Goal: Task Accomplishment & Management: Complete application form

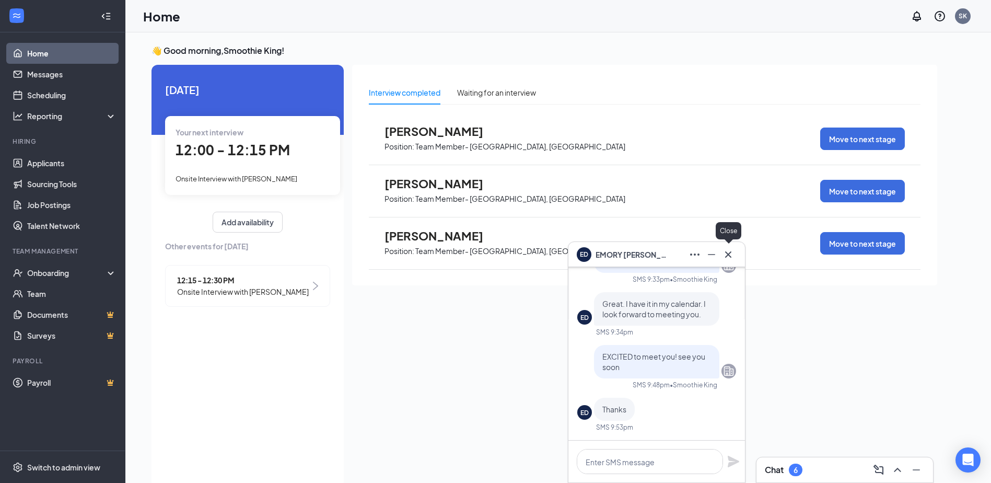
click at [730, 251] on icon "Cross" at bounding box center [728, 254] width 13 height 13
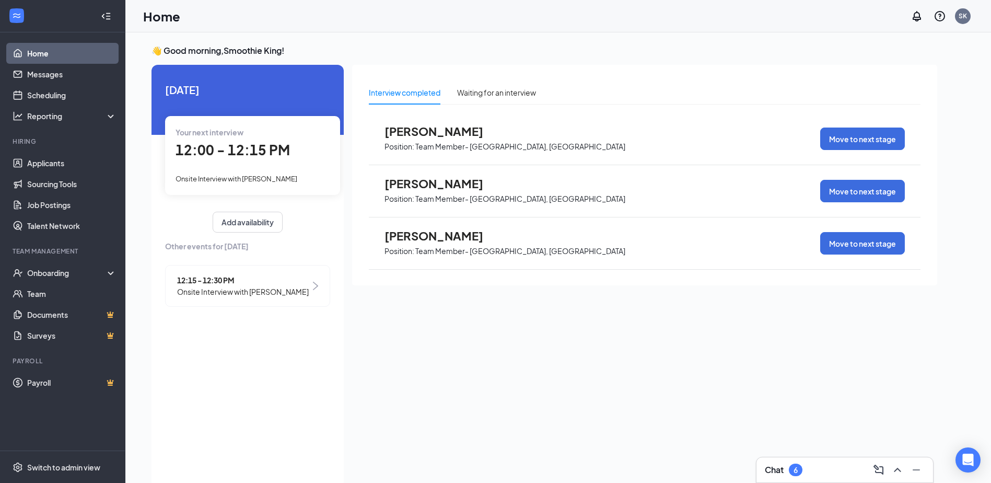
click at [856, 465] on div "Chat 6" at bounding box center [845, 469] width 160 height 17
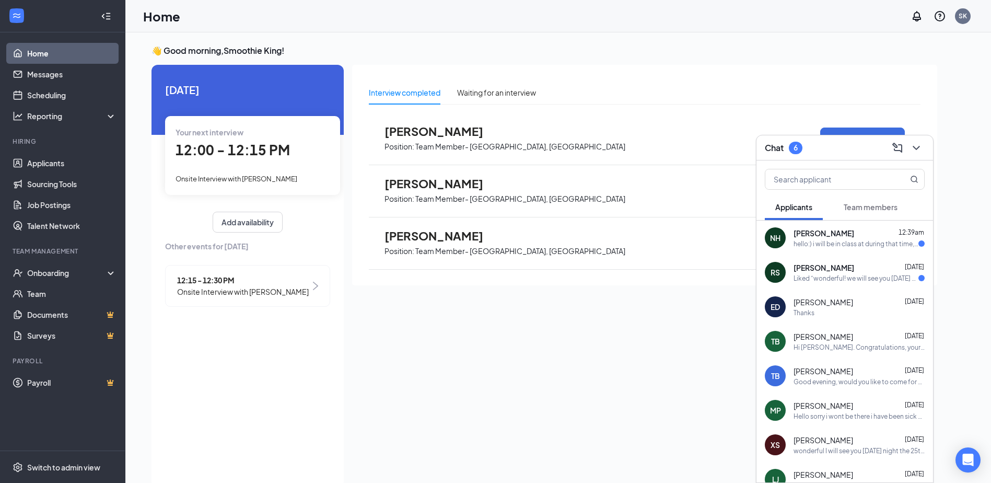
click at [873, 204] on span "Team members" at bounding box center [871, 206] width 54 height 9
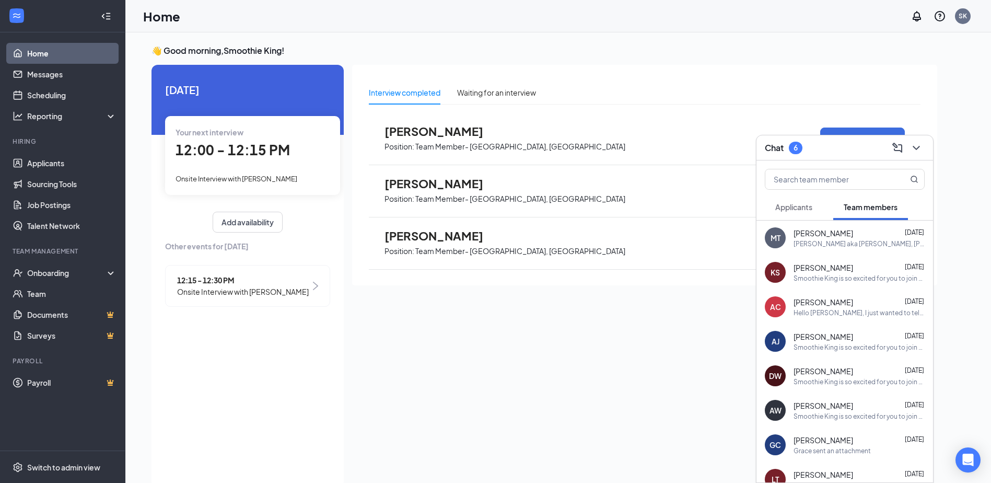
click at [791, 210] on span "Applicants" at bounding box center [794, 206] width 37 height 9
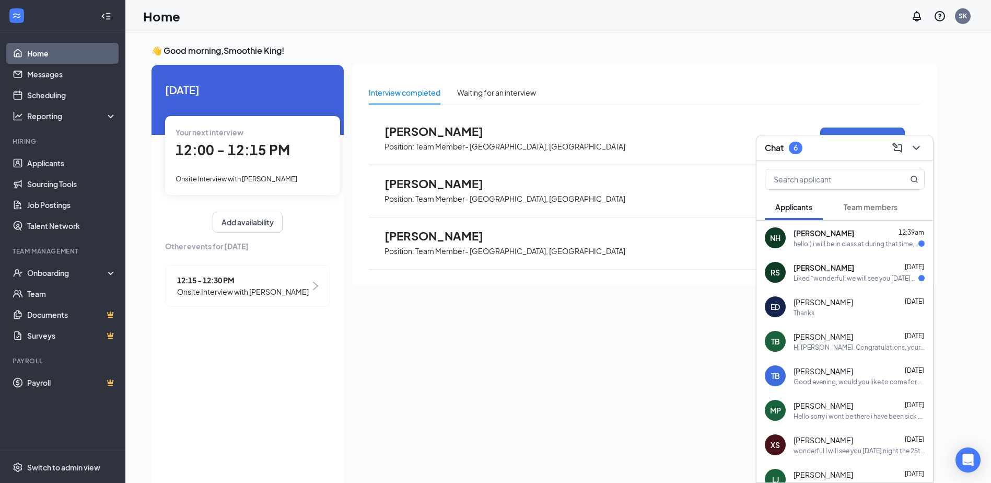
click at [822, 232] on span "[PERSON_NAME]" at bounding box center [824, 233] width 61 height 10
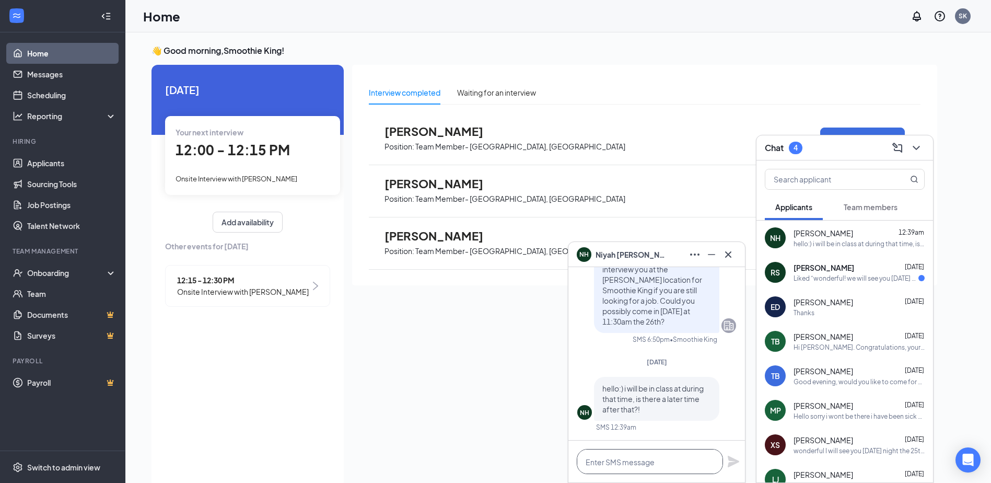
click at [663, 455] on textarea at bounding box center [650, 461] width 146 height 25
type textarea "What about sometime [DATE]?"
click at [733, 462] on icon "Plane" at bounding box center [733, 461] width 11 height 11
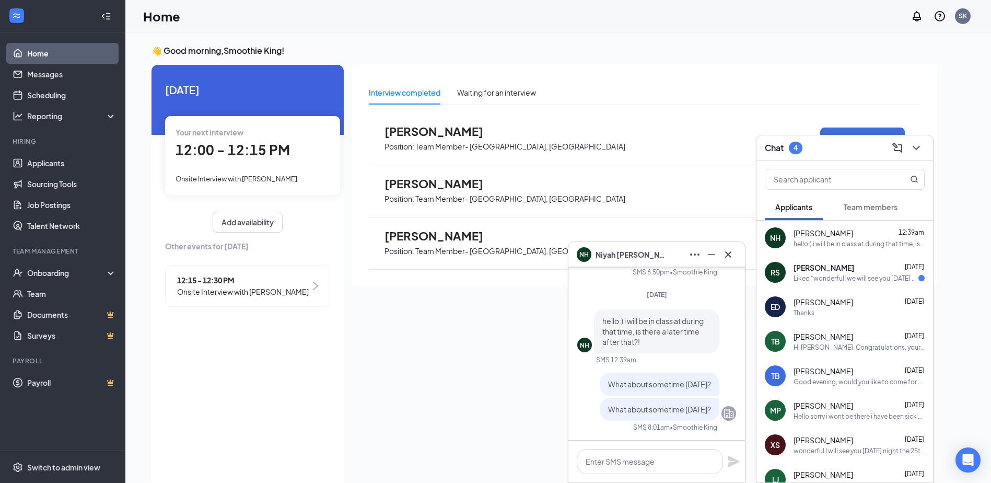
click at [850, 272] on div "Rajdeep Singh Aug 25" at bounding box center [859, 267] width 131 height 10
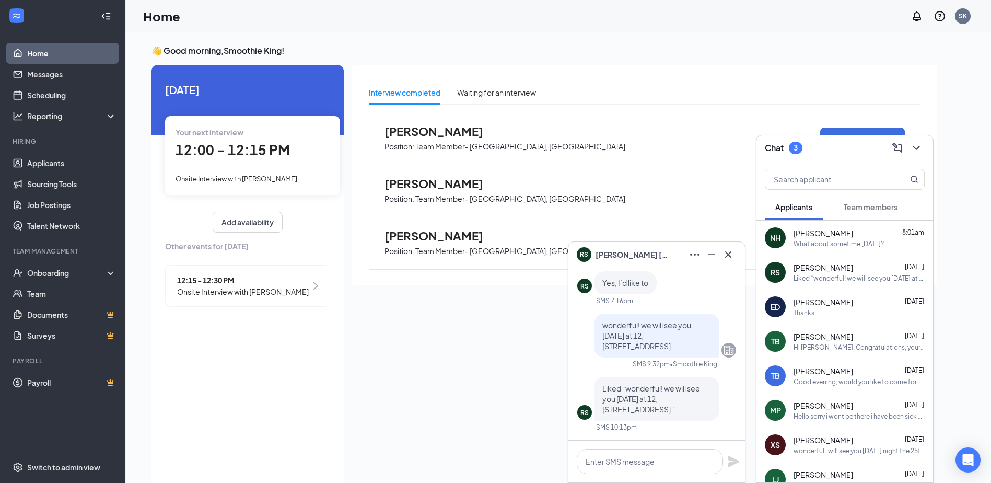
click at [836, 301] on span "[PERSON_NAME]" at bounding box center [824, 302] width 60 height 10
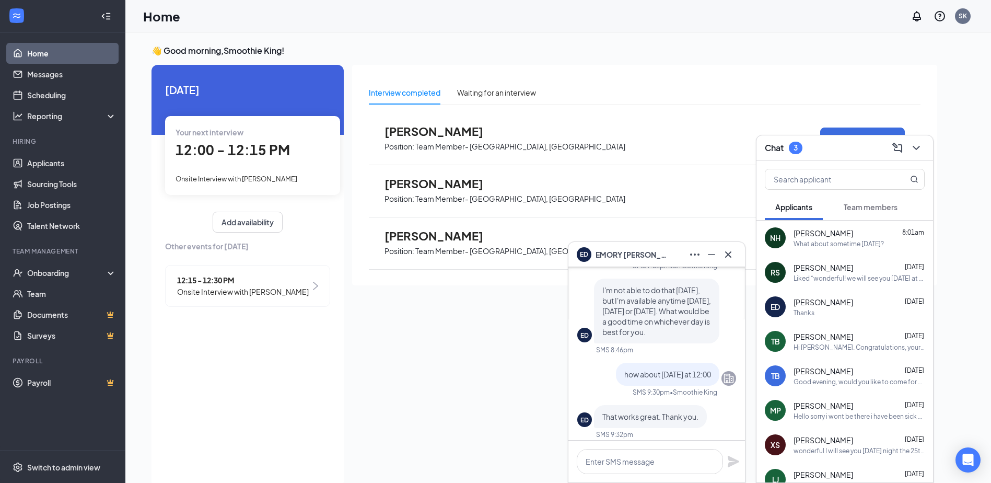
scroll to position [-209, 0]
click at [731, 255] on icon "Cross" at bounding box center [728, 254] width 13 height 13
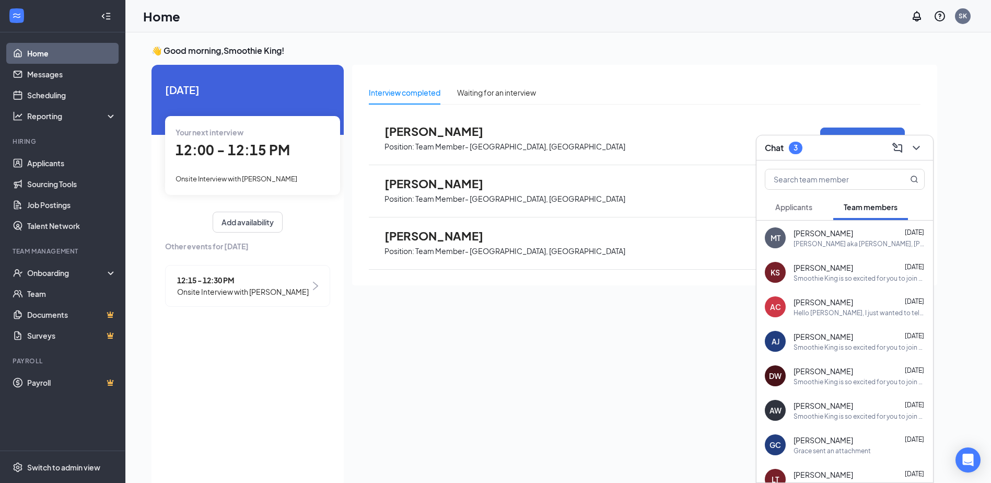
click at [809, 204] on span "Applicants" at bounding box center [794, 206] width 37 height 9
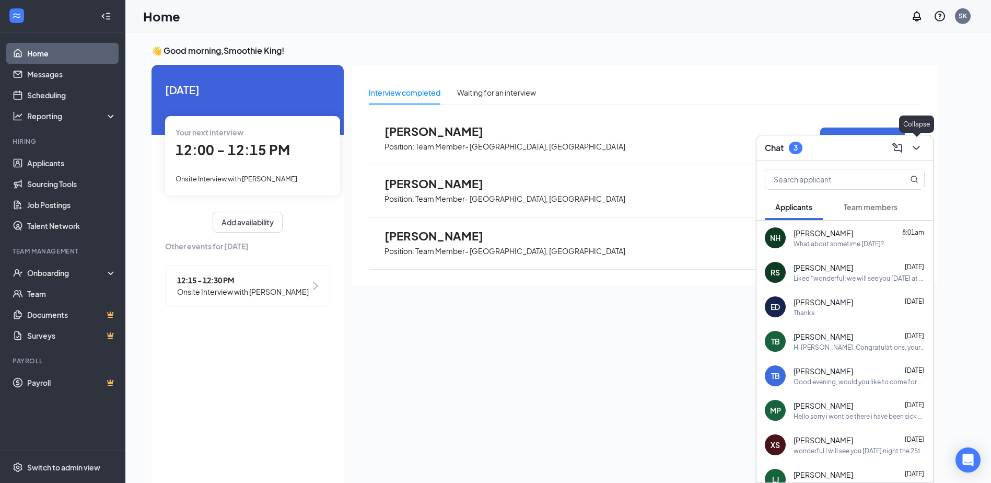
click at [918, 148] on icon "ChevronDown" at bounding box center [916, 148] width 7 height 4
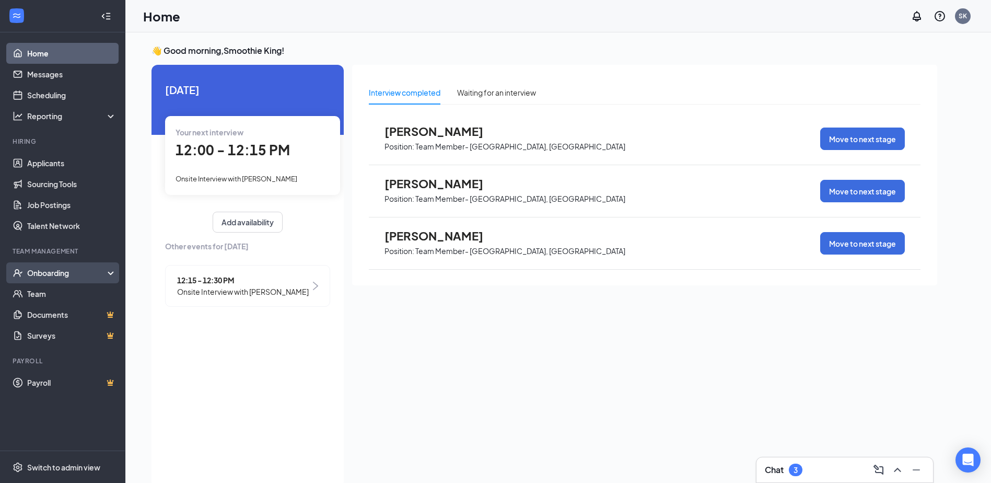
click at [40, 271] on div "Onboarding" at bounding box center [67, 273] width 80 height 10
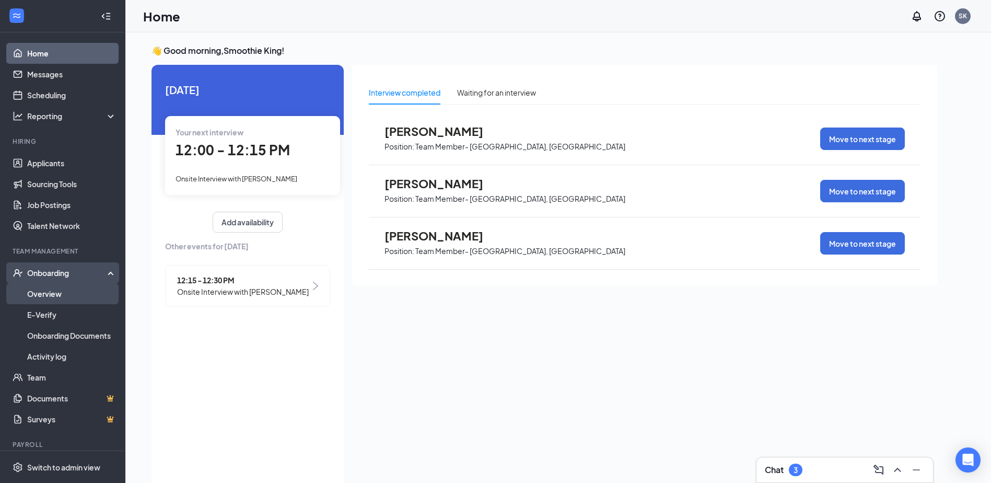
click at [51, 291] on link "Overview" at bounding box center [71, 293] width 89 height 21
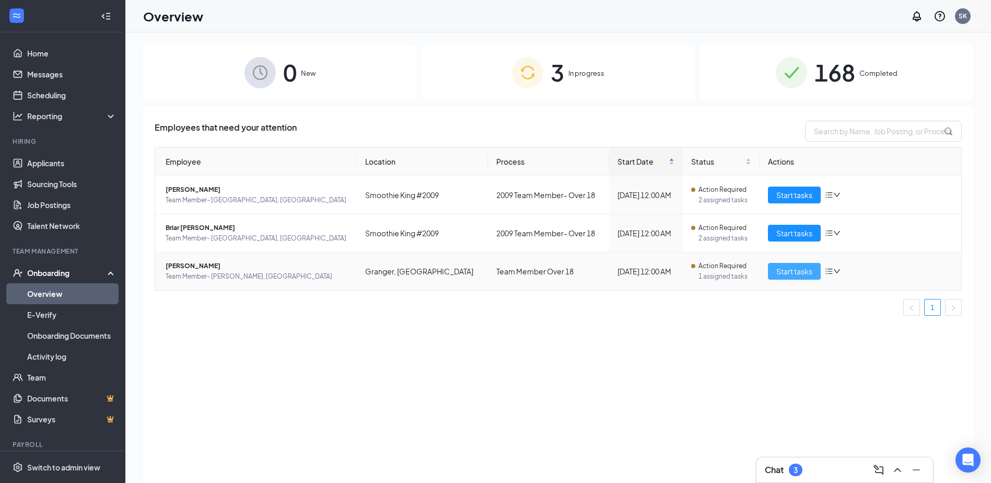
click at [798, 272] on span "Start tasks" at bounding box center [795, 270] width 36 height 11
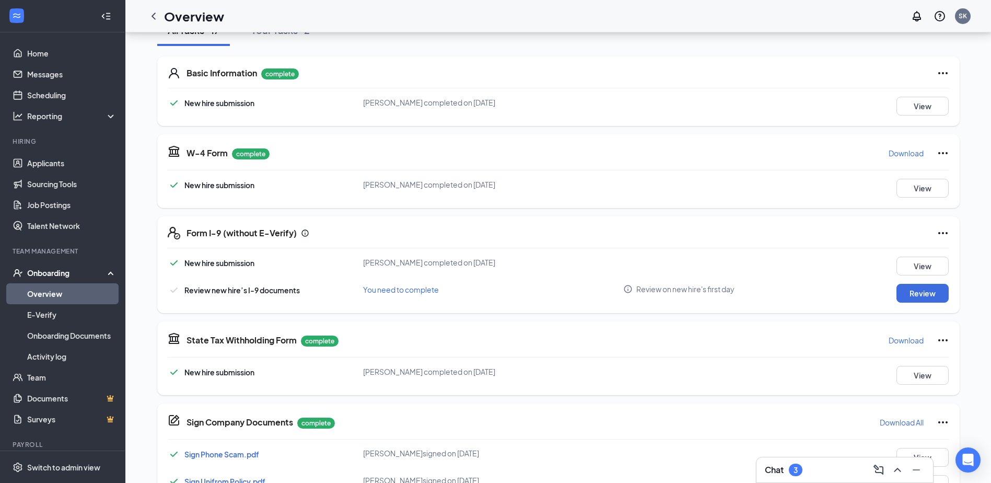
scroll to position [157, 0]
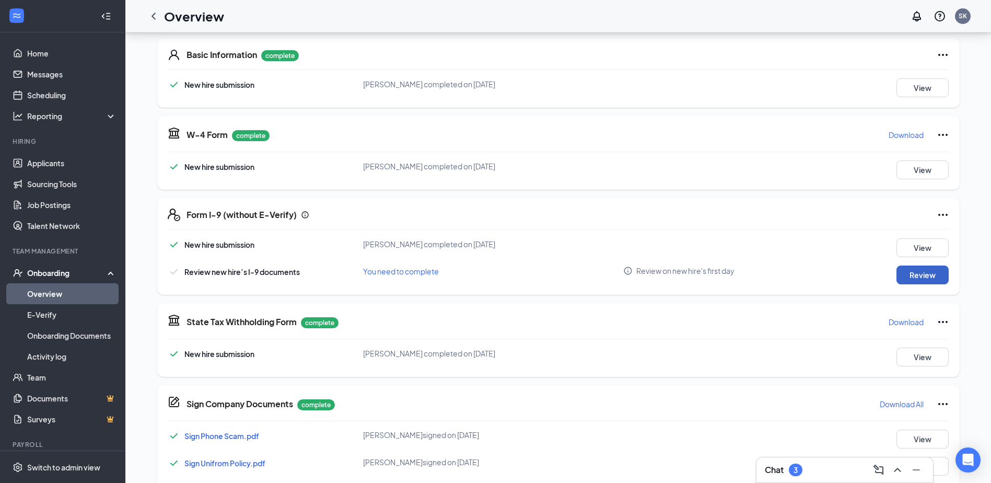
click at [915, 275] on button "Review" at bounding box center [923, 274] width 52 height 19
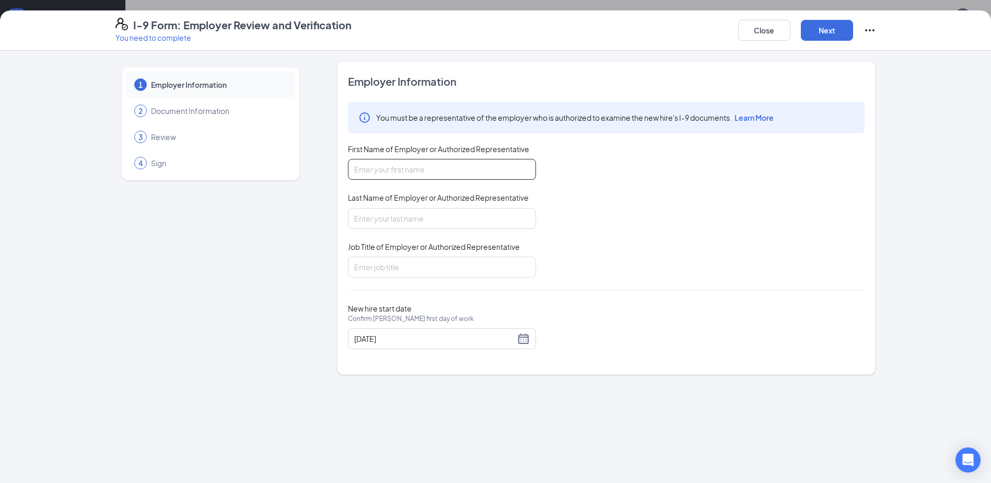
click at [421, 167] on input "First Name of Employer or Authorized Representative" at bounding box center [442, 169] width 188 height 21
type input "[PERSON_NAME]"
click at [393, 216] on input "Last Name of Employer or Authorized Representative" at bounding box center [442, 218] width 188 height 21
type input "[PERSON_NAME]"
click at [388, 268] on input "Job Title of Employer or Authorized Representative" at bounding box center [442, 267] width 188 height 21
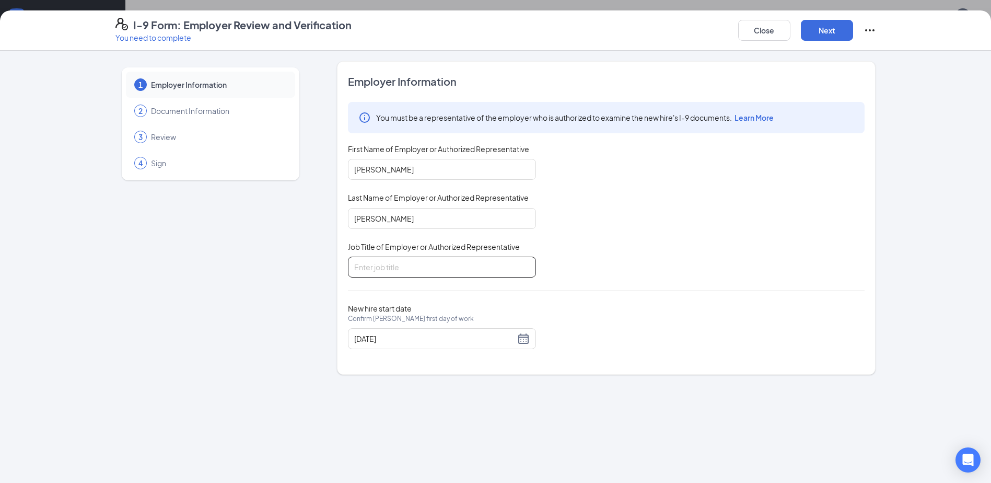
type input "Manager"
click at [825, 27] on button "Next" at bounding box center [827, 30] width 52 height 21
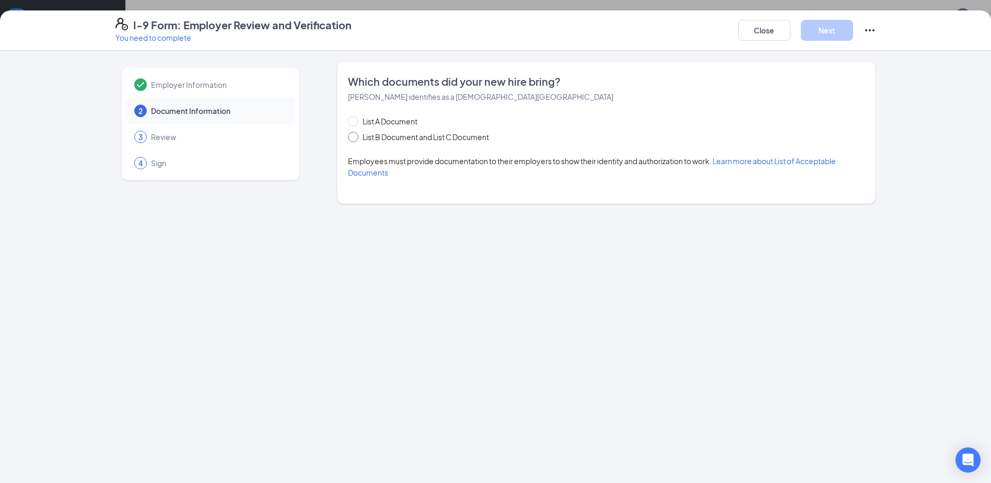
click at [355, 138] on input "List B Document and List C Document" at bounding box center [351, 135] width 7 height 7
radio input "true"
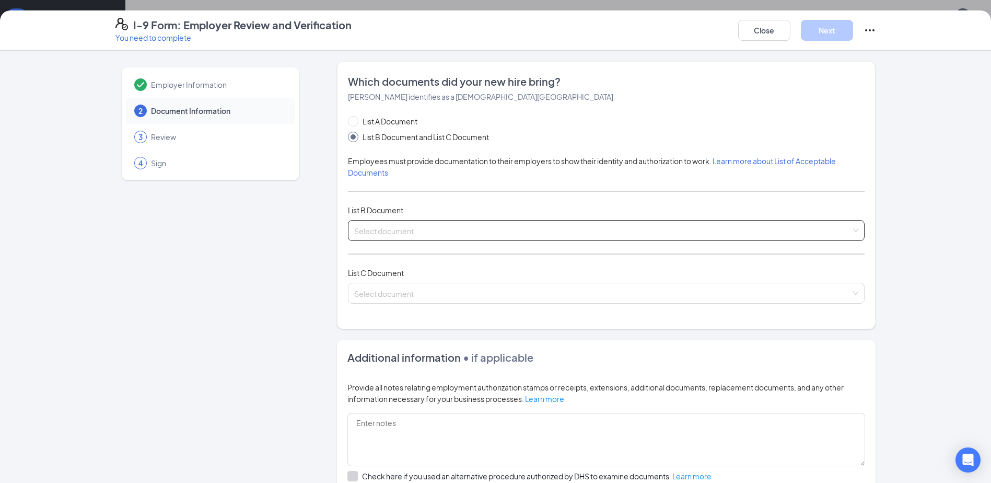
click at [373, 225] on input "search" at bounding box center [602, 229] width 497 height 16
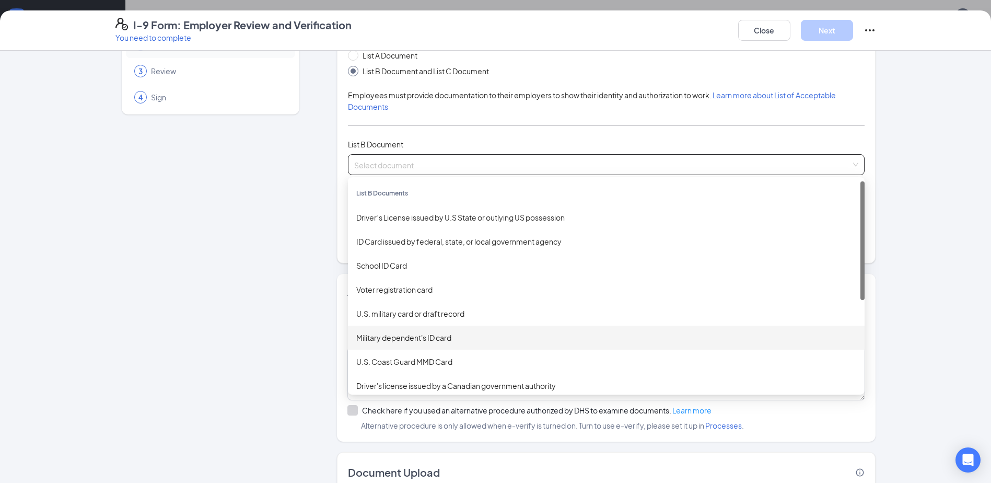
scroll to position [0, 0]
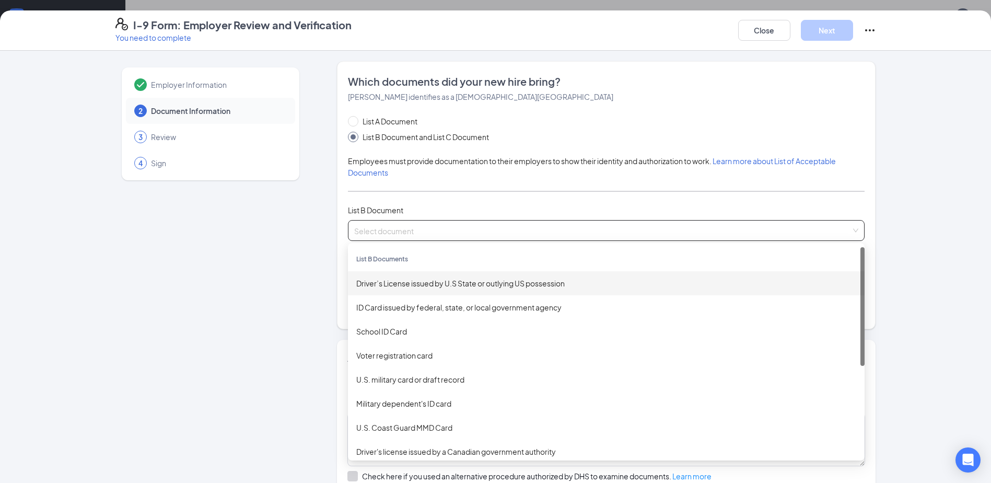
click at [215, 204] on div "Employer Information 2 Document Information 3 Review 4 Sign" at bounding box center [211, 334] width 190 height 546
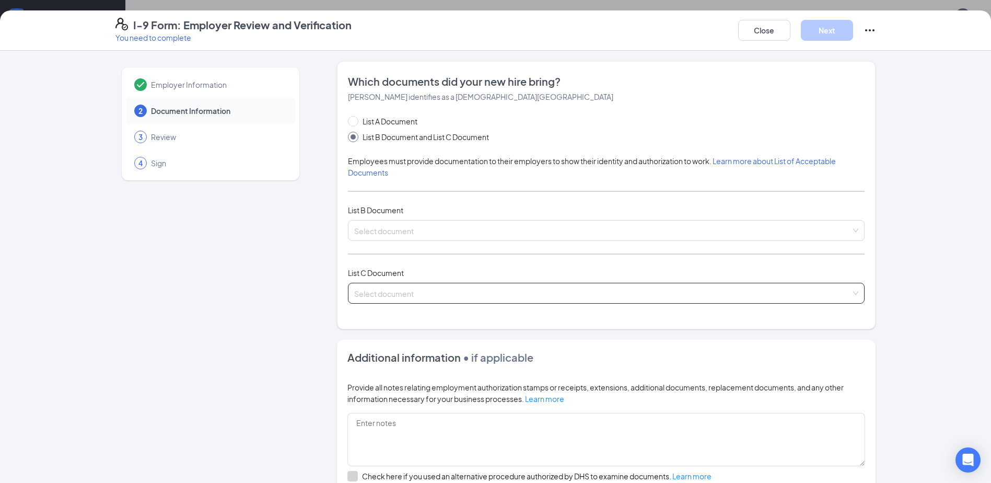
click at [380, 292] on input "search" at bounding box center [602, 291] width 497 height 16
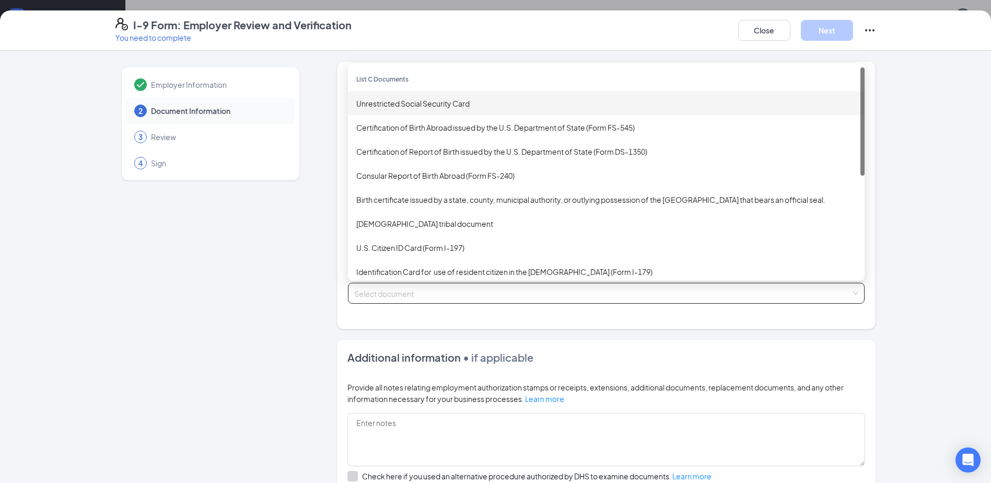
click at [403, 105] on div "Unrestricted Social Security Card" at bounding box center [606, 103] width 500 height 11
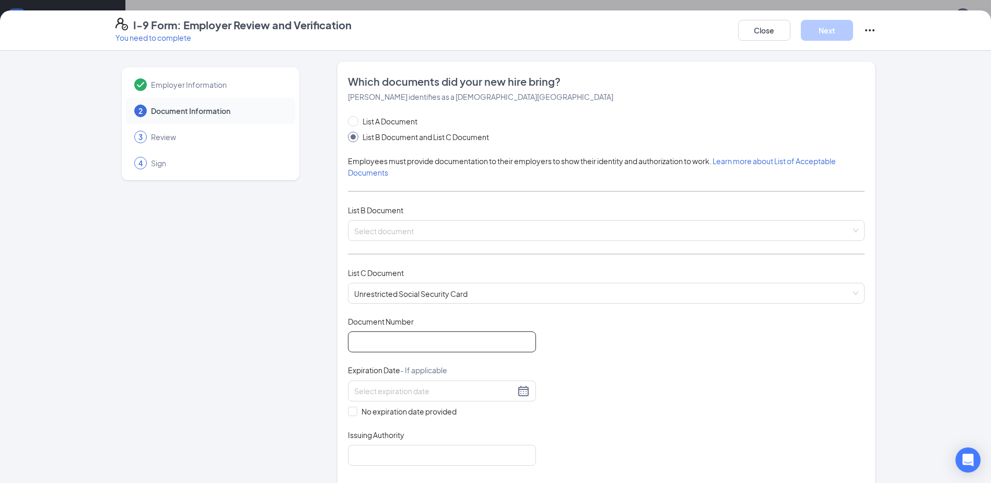
click at [431, 343] on input "Document Number" at bounding box center [442, 341] width 188 height 21
type input "305313882"
click at [349, 410] on input "No expiration date provided" at bounding box center [351, 410] width 7 height 7
checkbox input "true"
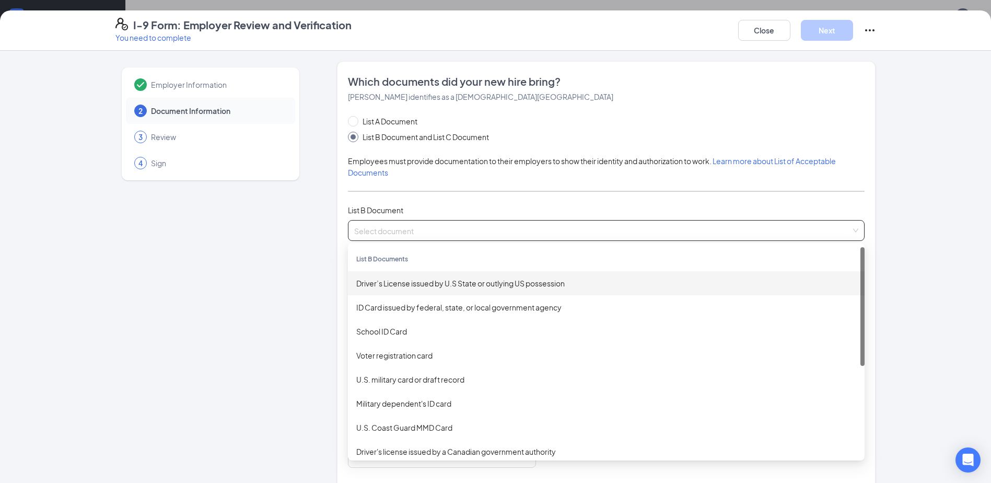
click at [372, 238] on span at bounding box center [602, 231] width 497 height 20
click at [392, 283] on div "Driver’s License issued by U.S State or outlying US possession" at bounding box center [606, 283] width 500 height 11
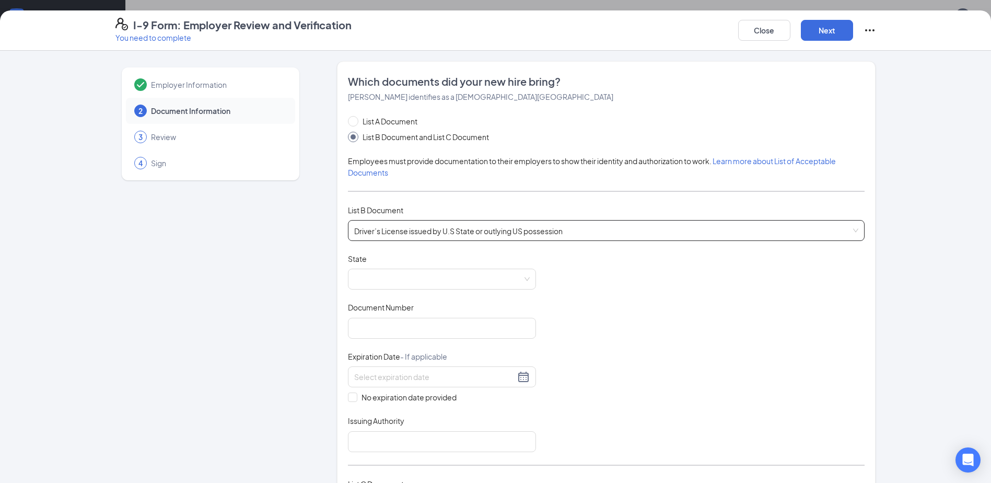
click at [392, 283] on span at bounding box center [442, 279] width 176 height 20
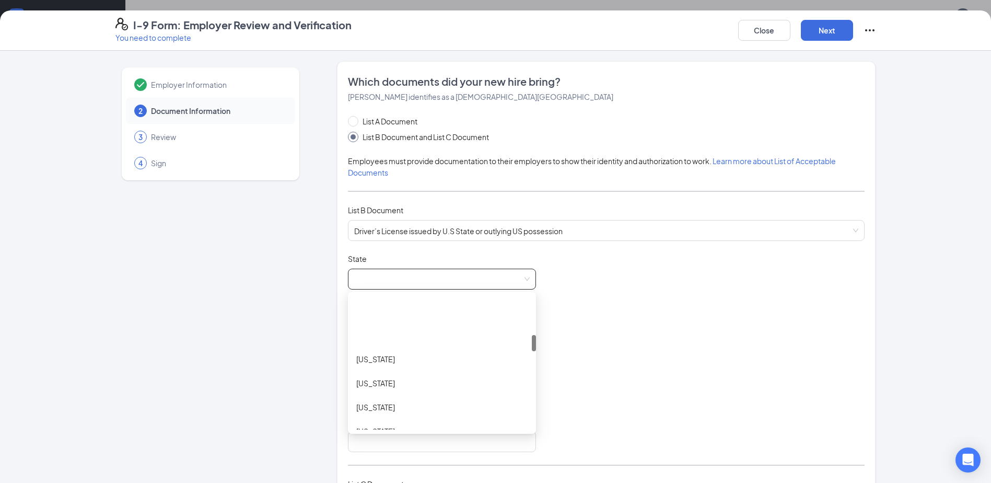
scroll to position [314, 0]
click at [384, 381] on div "[US_STATE]" at bounding box center [441, 378] width 171 height 11
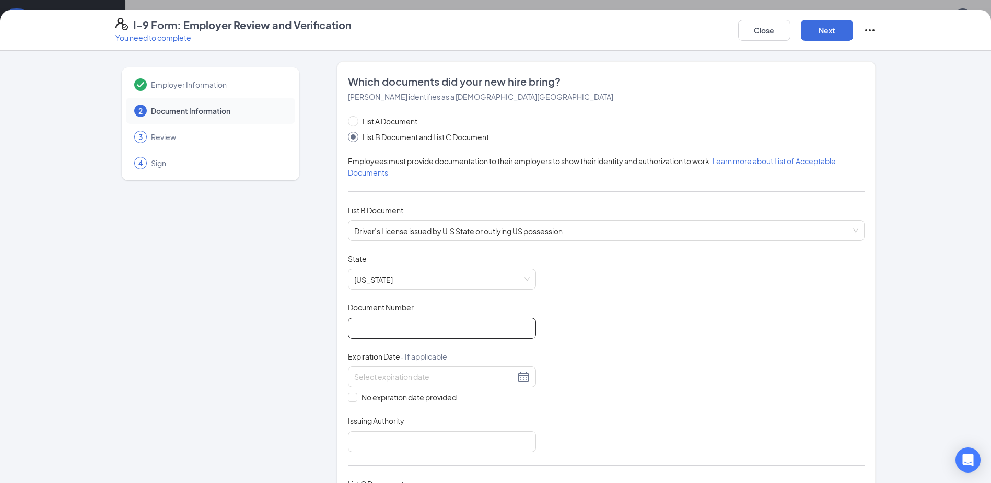
click at [394, 328] on input "Document Number" at bounding box center [442, 328] width 188 height 21
click at [405, 332] on input "937095" at bounding box center [442, 328] width 188 height 21
type input "9370950163"
click at [407, 383] on div at bounding box center [442, 377] width 176 height 13
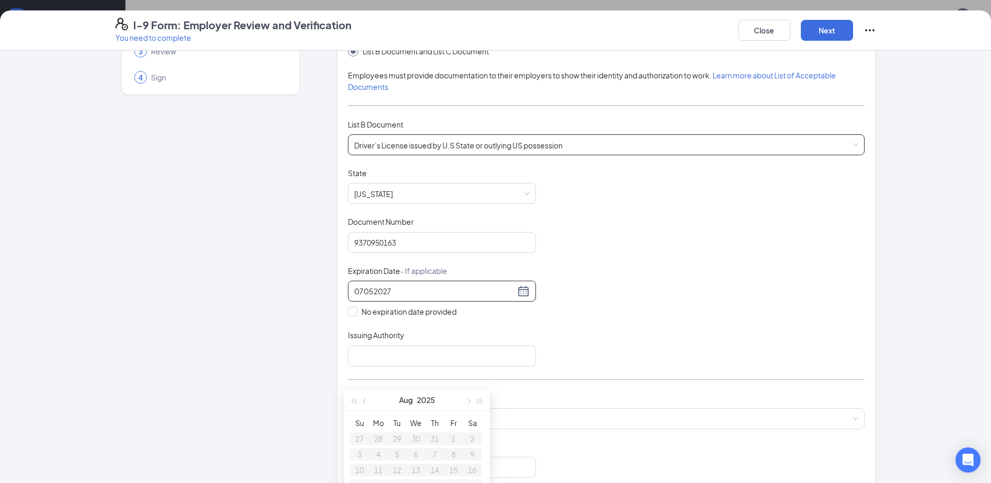
scroll to position [105, 0]
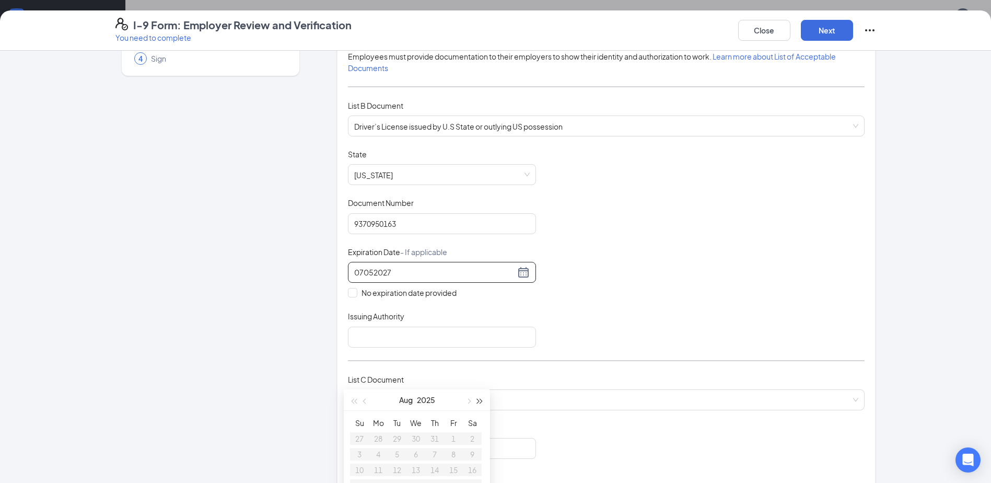
click at [481, 398] on button "button" at bounding box center [480, 399] width 11 height 21
click at [482, 398] on button "button" at bounding box center [480, 399] width 11 height 21
click at [364, 400] on span "button" at bounding box center [365, 401] width 5 height 5
click at [376, 449] on div "5" at bounding box center [378, 454] width 13 height 13
type input "[DATE]"
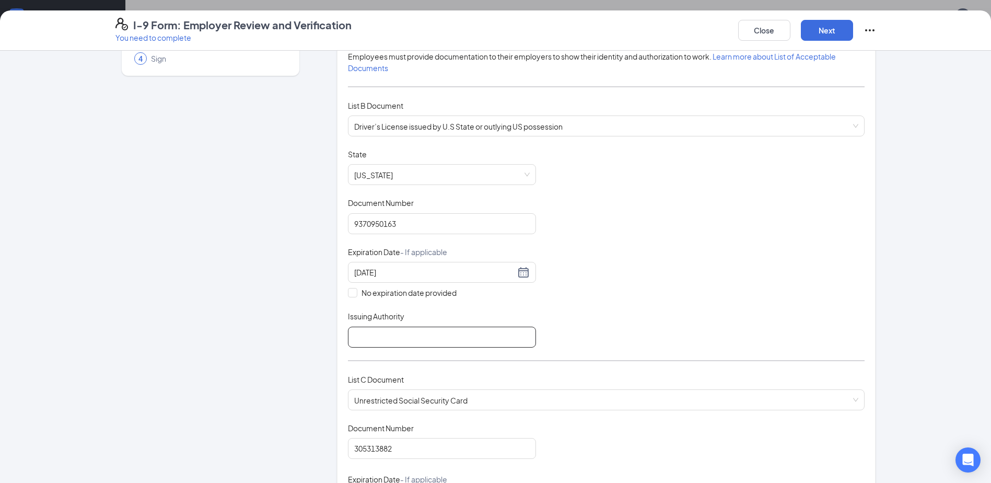
click at [440, 340] on input "Issuing Authority" at bounding box center [442, 337] width 188 height 21
type input "[US_STATE]"
type input "[GEOGRAPHIC_DATA]"
type input "[US_STATE]"
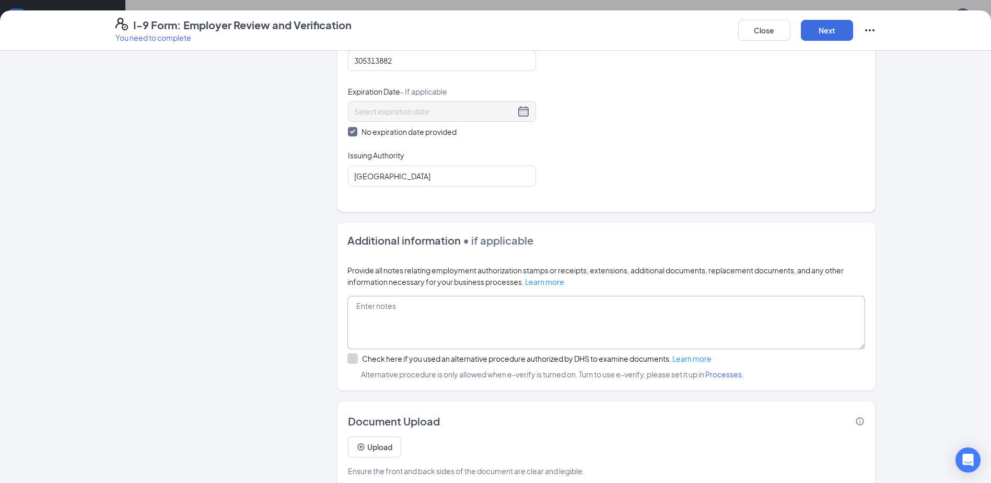
scroll to position [510, 0]
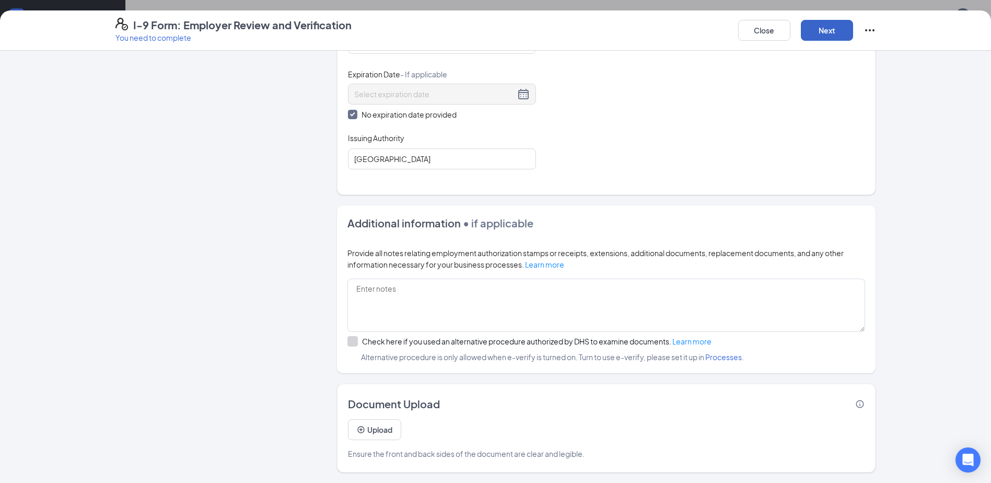
click at [826, 32] on button "Next" at bounding box center [827, 30] width 52 height 21
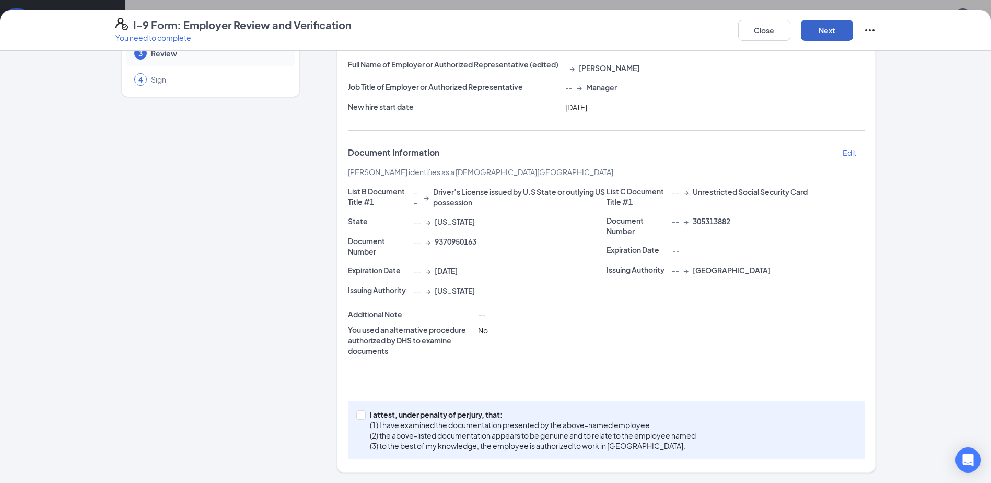
scroll to position [84, 0]
click at [362, 414] on span at bounding box center [360, 414] width 9 height 9
click at [362, 414] on input "I attest, under penalty of [PERSON_NAME], that: (1) I have examined the documen…" at bounding box center [359, 413] width 7 height 7
checkbox input "true"
click at [822, 32] on button "Next" at bounding box center [827, 30] width 52 height 21
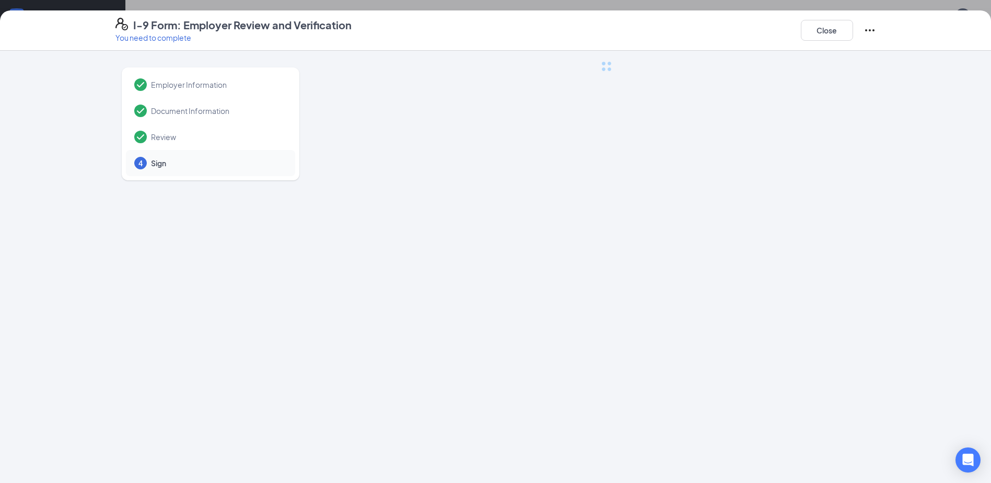
scroll to position [0, 0]
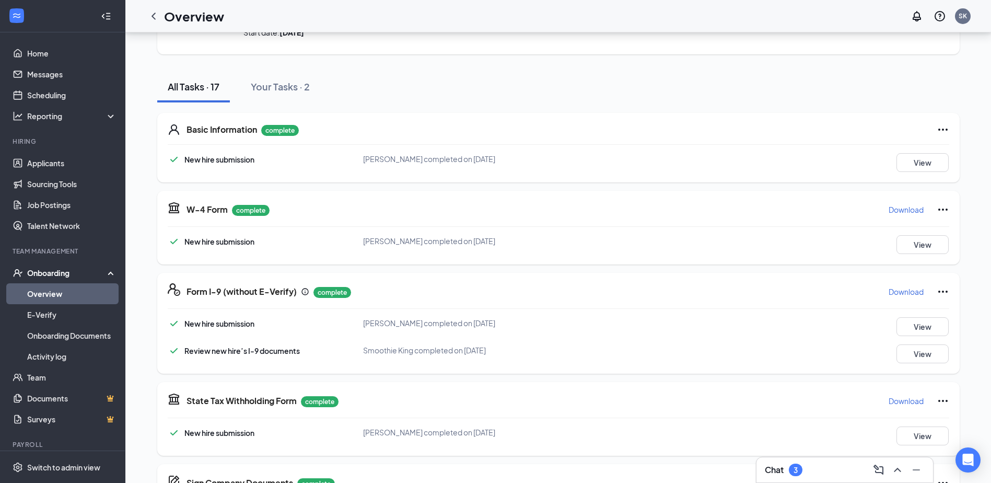
scroll to position [105, 0]
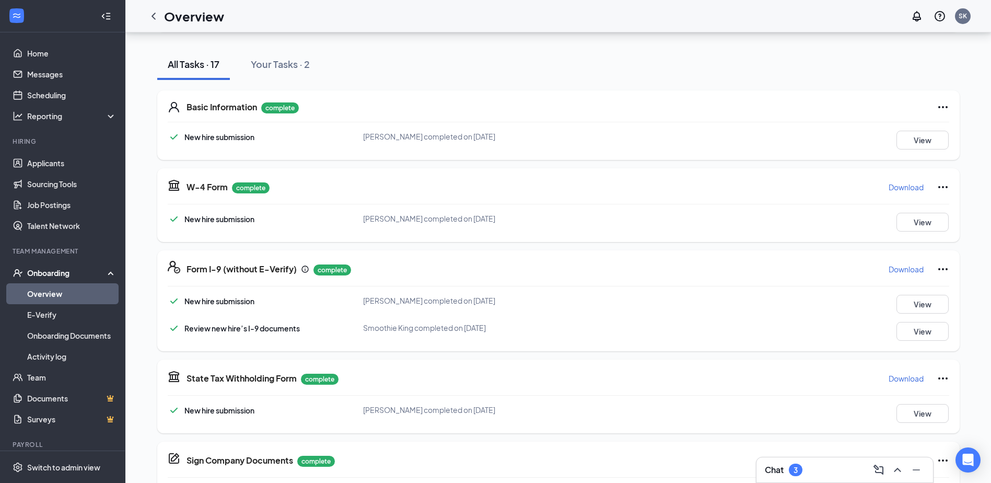
click at [917, 267] on p "Download" at bounding box center [906, 269] width 35 height 10
